Goal: Task Accomplishment & Management: Manage account settings

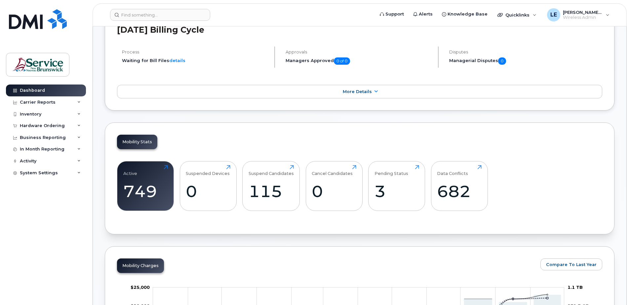
scroll to position [34, 0]
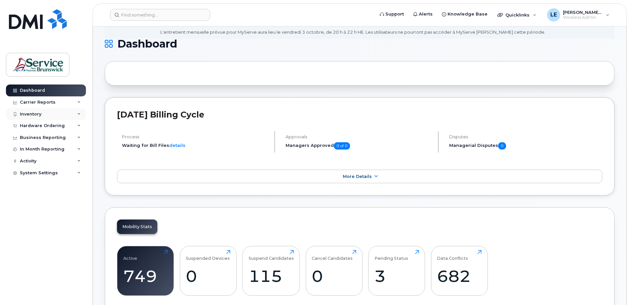
click at [34, 114] on div "Inventory" at bounding box center [30, 114] width 21 height 5
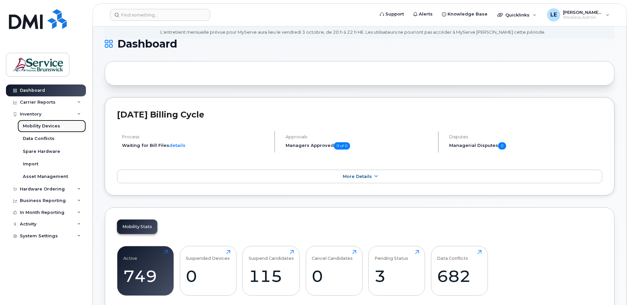
click at [38, 125] on div "Mobility Devices" at bounding box center [41, 126] width 37 height 6
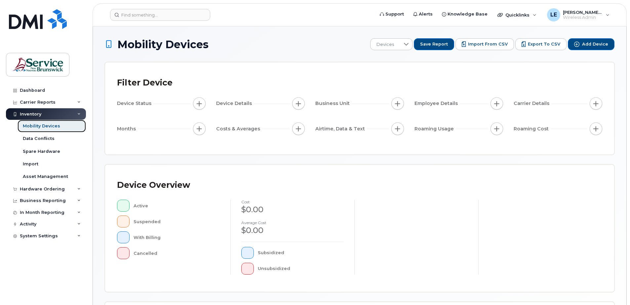
scroll to position [132, 0]
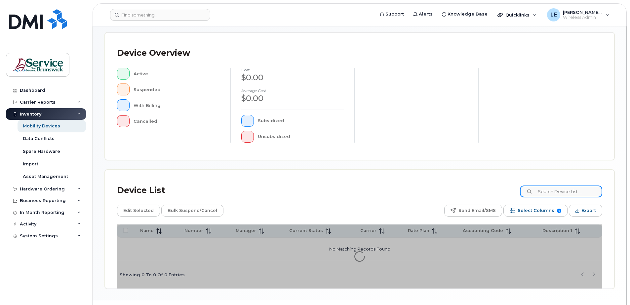
click at [569, 189] on input at bounding box center [561, 192] width 82 height 12
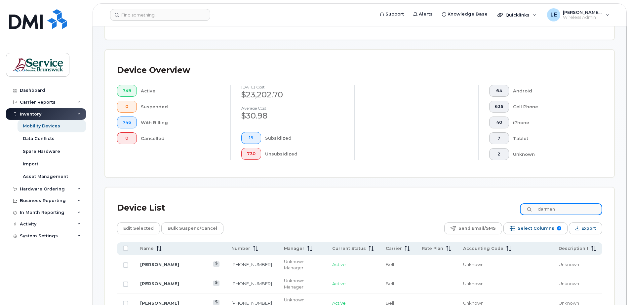
scroll to position [149, 0]
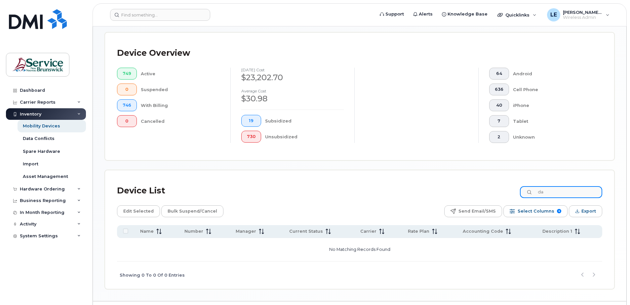
type input "d"
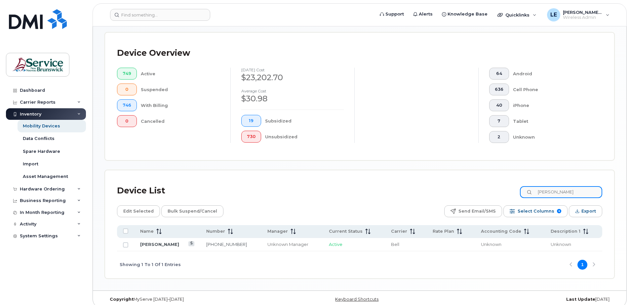
type input "carmen"
click at [126, 246] on input "Row Unselected" at bounding box center [125, 245] width 5 height 5
checkbox input "true"
click at [184, 210] on span "Bulk Suspend/Cancel" at bounding box center [193, 212] width 50 height 10
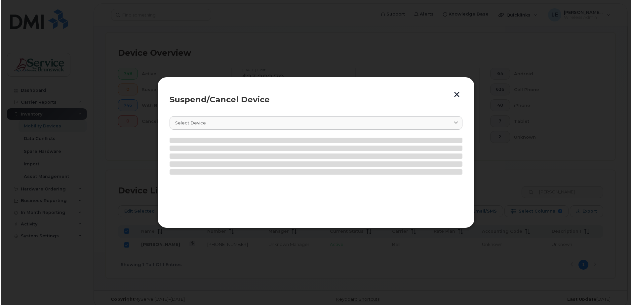
scroll to position [144, 0]
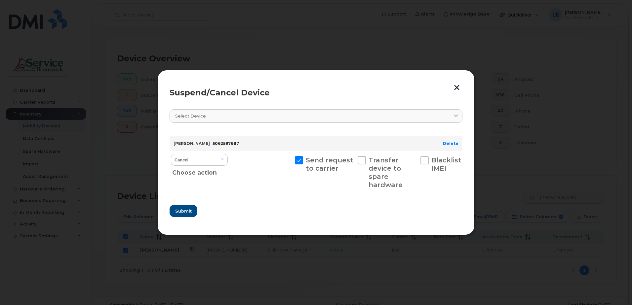
click at [358, 159] on span at bounding box center [362, 160] width 8 height 8
click at [353, 159] on input "Transfer device to spare hardware" at bounding box center [351, 157] width 3 height 3
checkbox input "true"
click at [224, 158] on select "Cancel Suspend - Extend Suspension Suspend - Reduced Rate Suspend - Full Rate S…" at bounding box center [199, 160] width 57 height 12
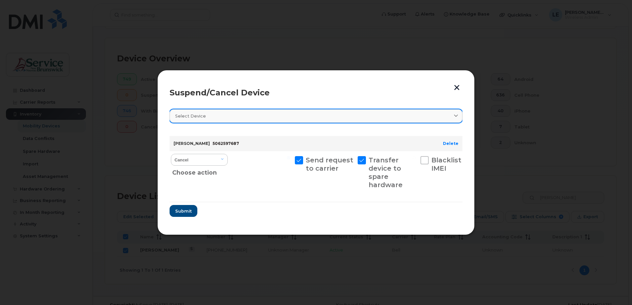
click at [211, 118] on div "Select device" at bounding box center [316, 116] width 282 height 6
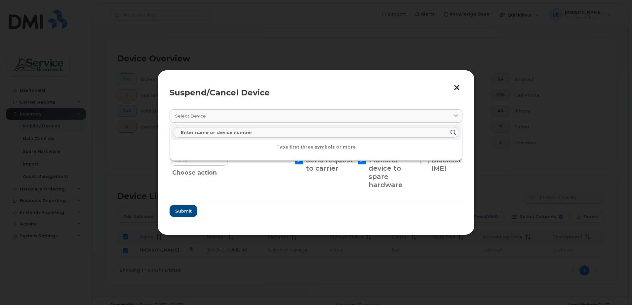
click at [279, 226] on div "Suspend/Cancel Device Select device Type first three symbols or more Carmen Mat…" at bounding box center [315, 152] width 317 height 165
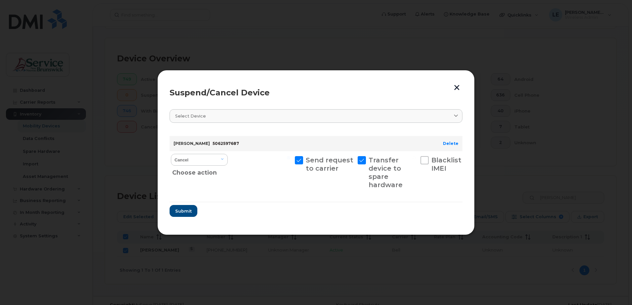
click at [229, 141] on span "5062597687" at bounding box center [226, 143] width 26 height 5
click at [180, 212] on span "Submit" at bounding box center [183, 211] width 17 height 6
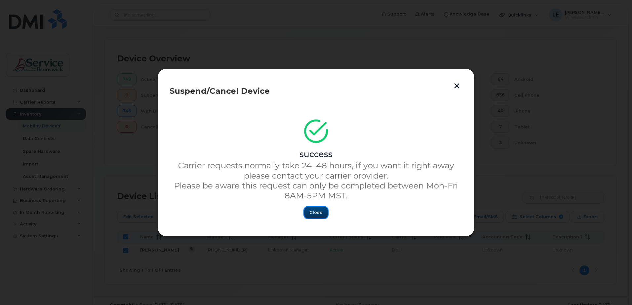
click at [320, 212] on span "Close" at bounding box center [315, 213] width 13 height 6
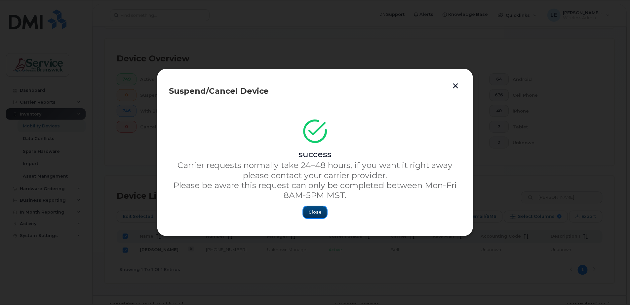
scroll to position [149, 0]
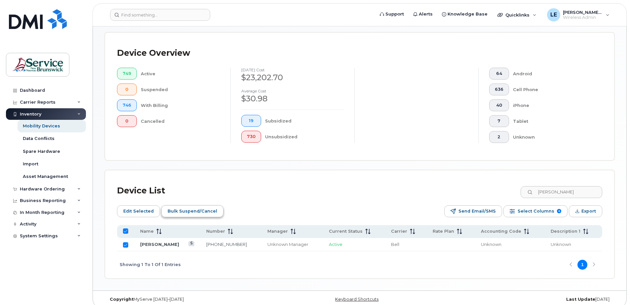
click at [182, 208] on span "Bulk Suspend/Cancel" at bounding box center [193, 212] width 50 height 10
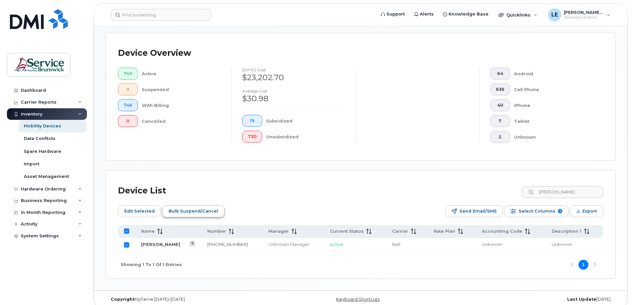
scroll to position [144, 0]
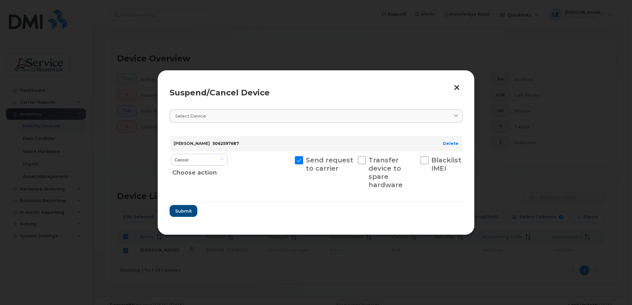
click at [456, 87] on button "button" at bounding box center [457, 87] width 10 height 11
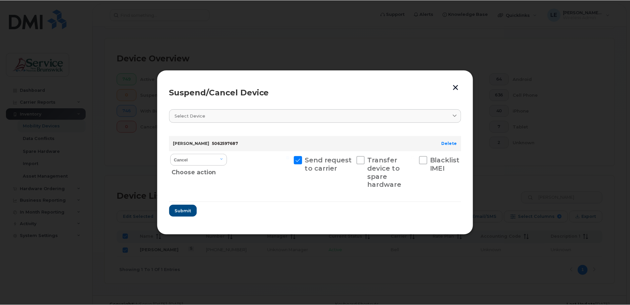
scroll to position [149, 0]
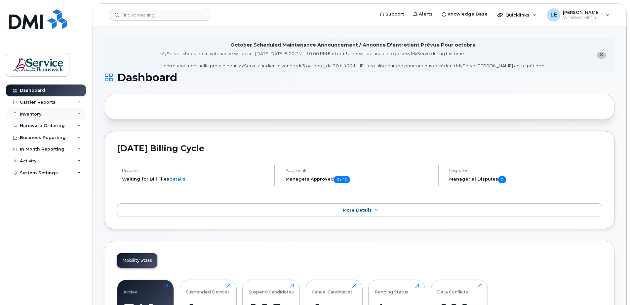
click at [37, 116] on div "Inventory" at bounding box center [30, 114] width 21 height 5
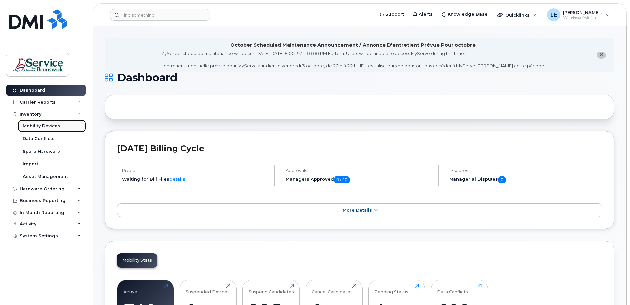
click at [39, 125] on div "Mobility Devices" at bounding box center [41, 126] width 37 height 6
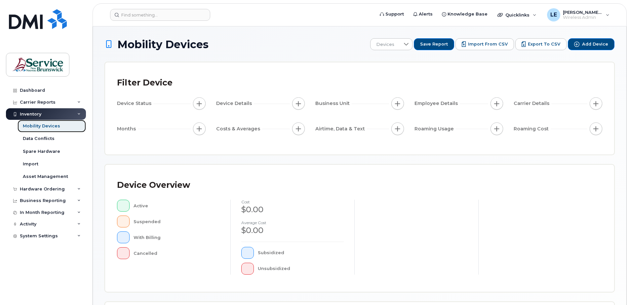
scroll to position [149, 0]
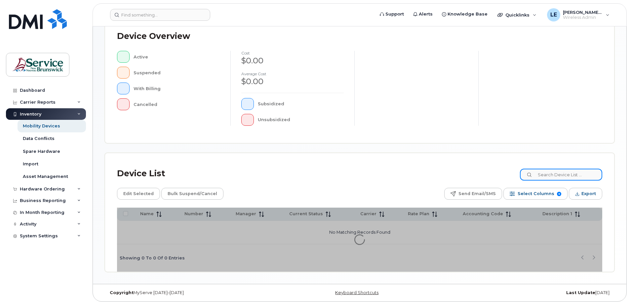
click at [569, 177] on input at bounding box center [561, 175] width 82 height 12
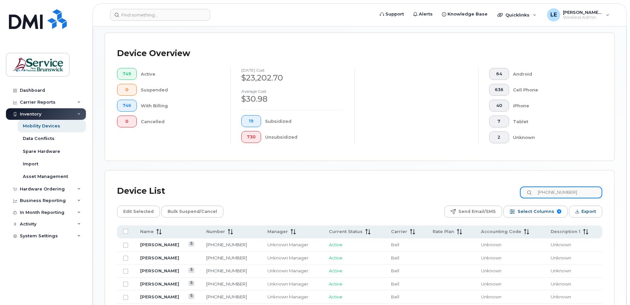
type input "[PHONE_NUMBER]"
